Goal: Task Accomplishment & Management: Complete application form

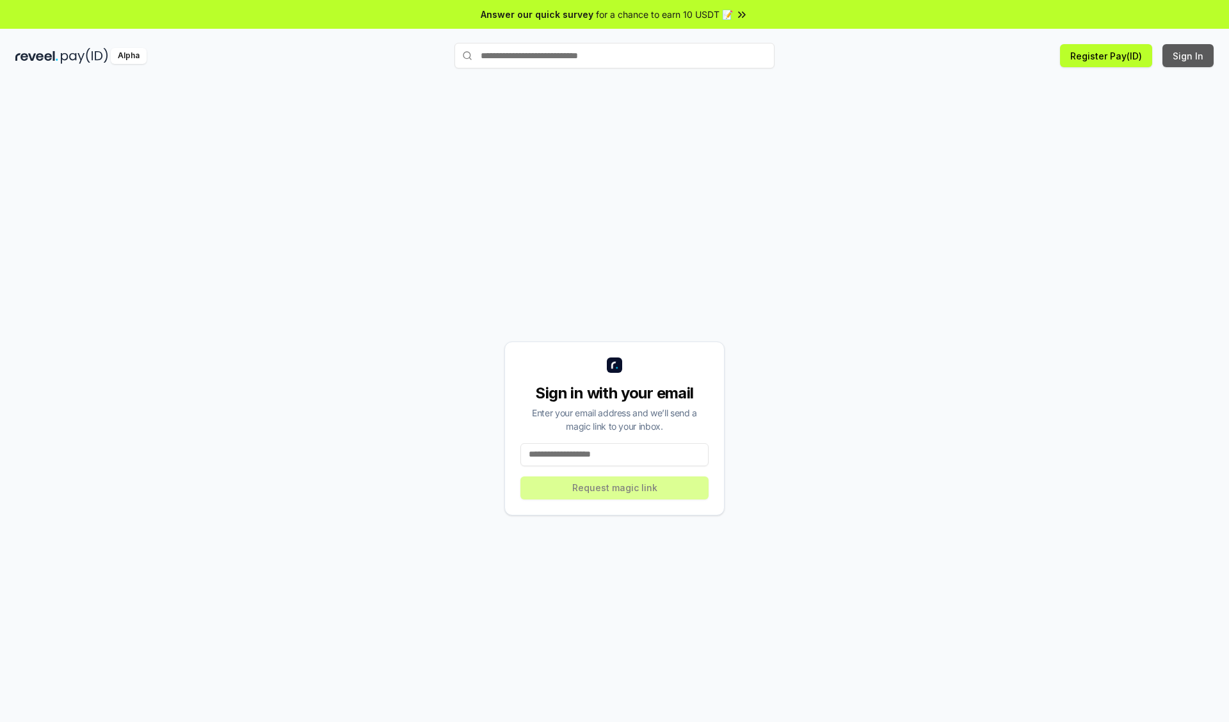
click at [1188, 56] on button "Sign In" at bounding box center [1187, 55] width 51 height 23
type input "**********"
click at [614, 488] on button "Request magic link" at bounding box center [614, 488] width 188 height 23
